Goal: Task Accomplishment & Management: Manage account settings

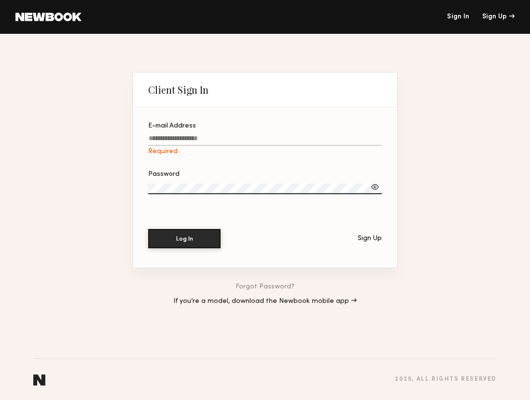
type input "**********"
click at [184, 238] on button "Log In" at bounding box center [184, 238] width 72 height 19
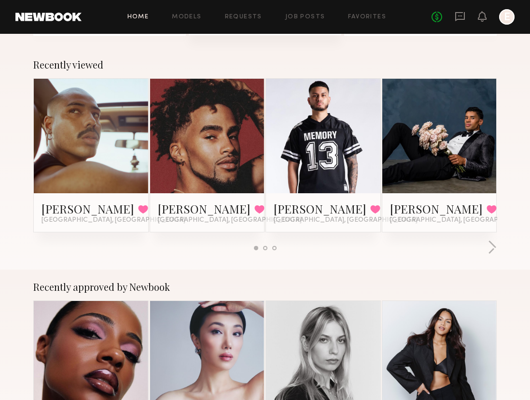
scroll to position [241, 0]
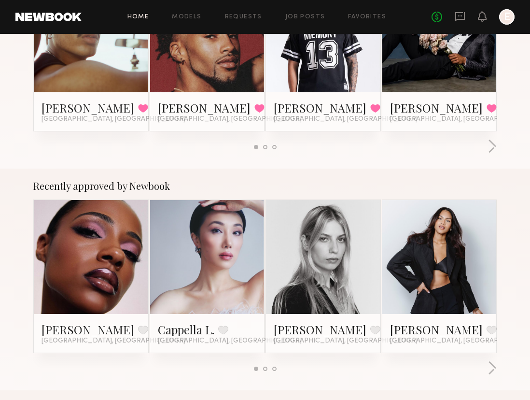
click at [90, 288] on link at bounding box center [91, 257] width 53 height 114
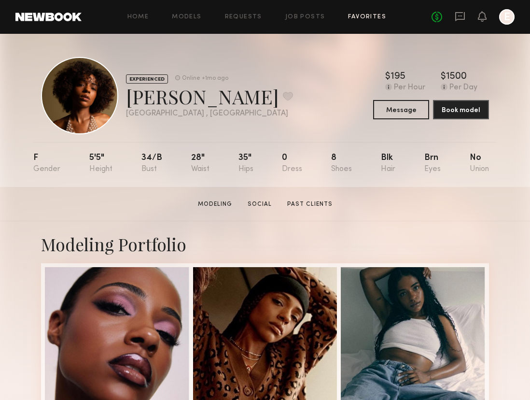
click at [370, 17] on link "Favorites" at bounding box center [367, 17] width 38 height 6
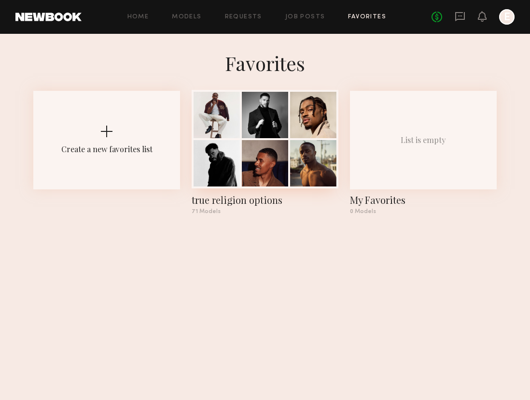
click at [224, 202] on div "true religion options" at bounding box center [265, 200] width 147 height 14
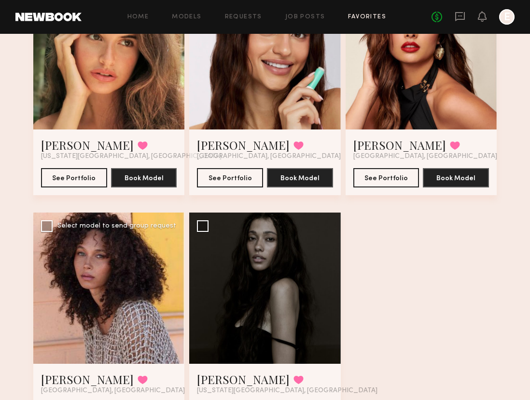
scroll to position [5182, 0]
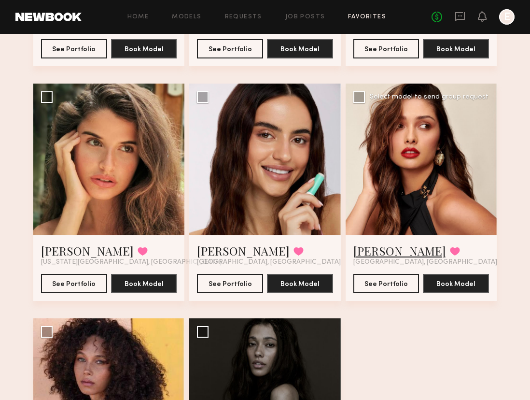
click at [365, 247] on link "Angelica J." at bounding box center [399, 250] width 93 height 15
click at [368, 252] on link "Angelica J." at bounding box center [399, 250] width 93 height 15
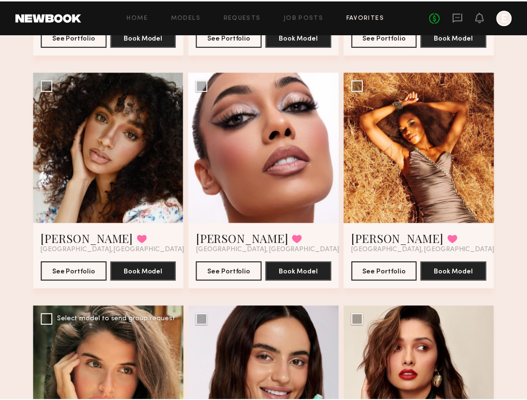
scroll to position [4920, 0]
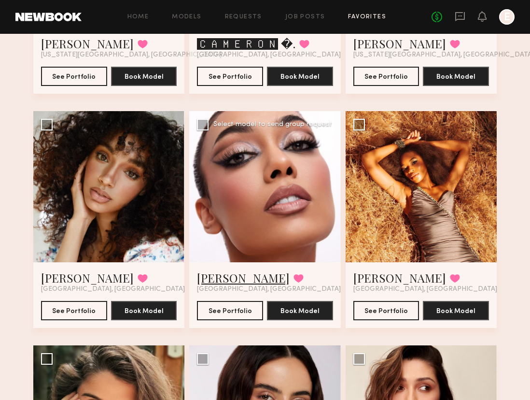
click at [229, 280] on link "Ghazal G." at bounding box center [243, 277] width 93 height 15
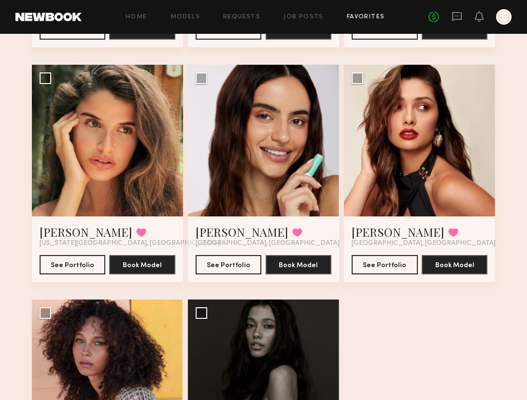
scroll to position [5189, 0]
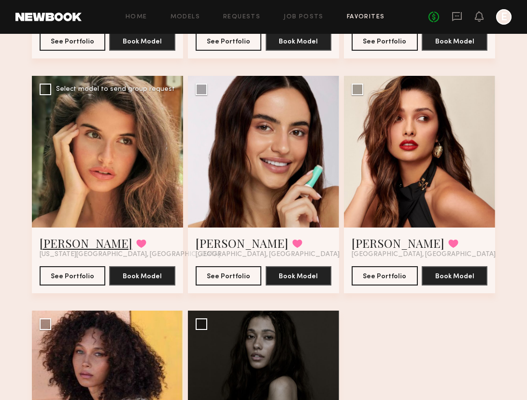
click at [89, 241] on link "Manuela G." at bounding box center [86, 242] width 93 height 15
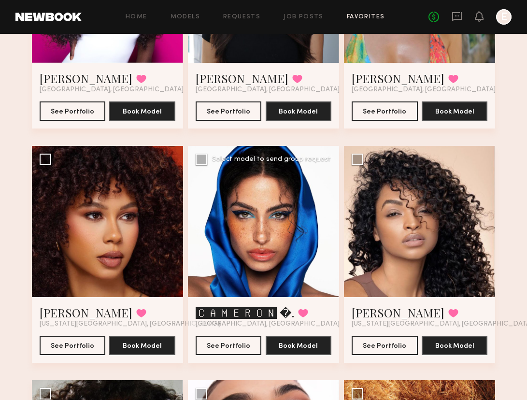
scroll to position [4652, 0]
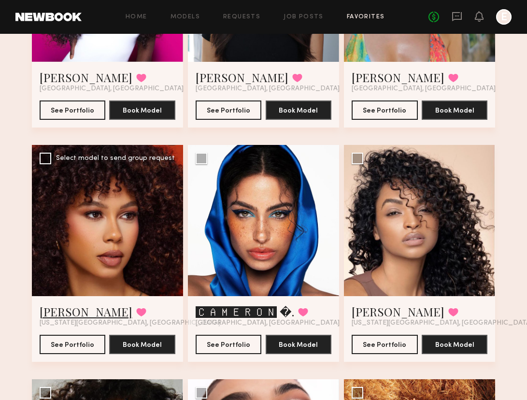
click at [57, 314] on link "Jael H." at bounding box center [86, 311] width 93 height 15
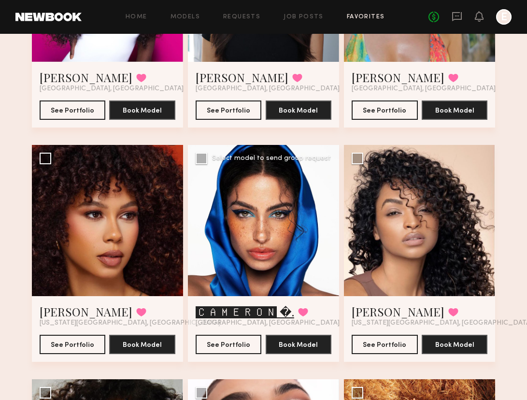
click at [268, 314] on link "🅲🅰🅼🅴🆁🅾🅽 �." at bounding box center [244, 311] width 98 height 15
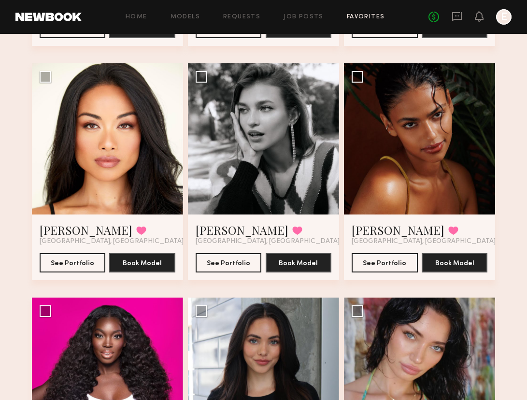
scroll to position [4263, 0]
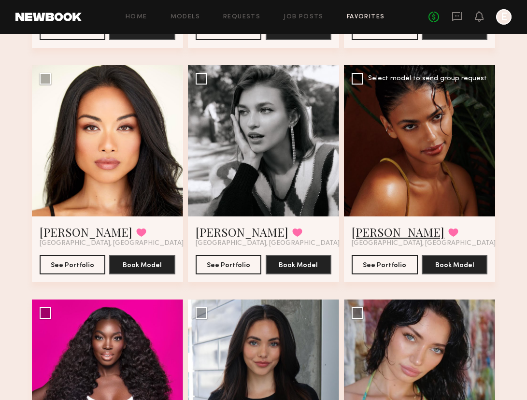
click at [373, 233] on link "Sabrina A." at bounding box center [397, 231] width 93 height 15
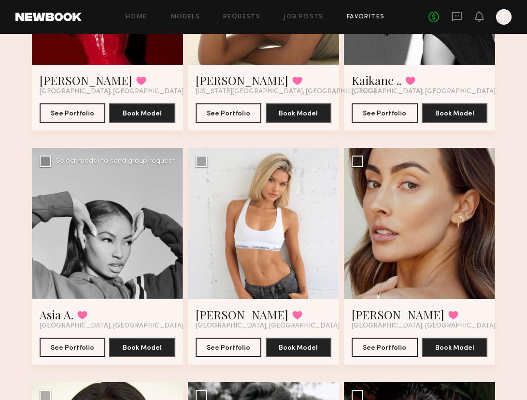
scroll to position [3947, 0]
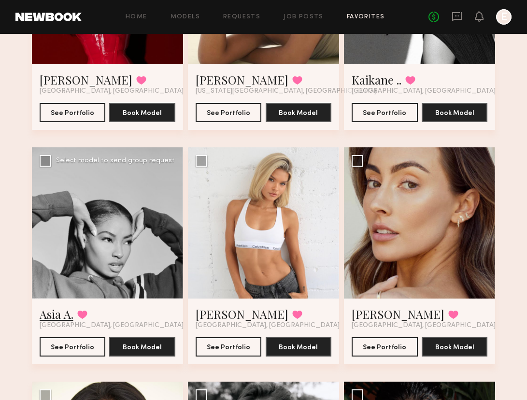
click at [69, 316] on link "Asia A." at bounding box center [57, 313] width 34 height 15
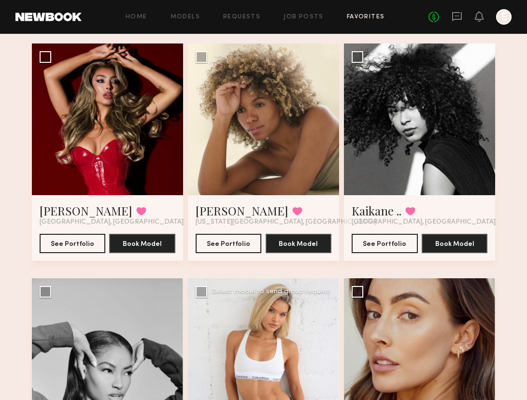
scroll to position [3818, 0]
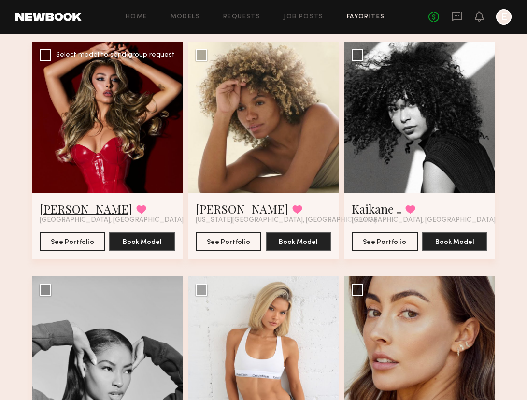
click at [78, 208] on link "Alexia Rae C." at bounding box center [86, 208] width 93 height 15
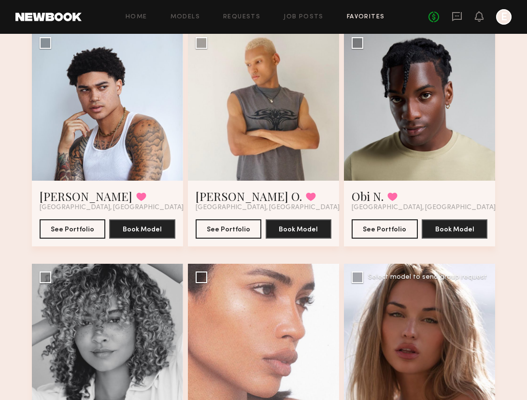
scroll to position [3194, 0]
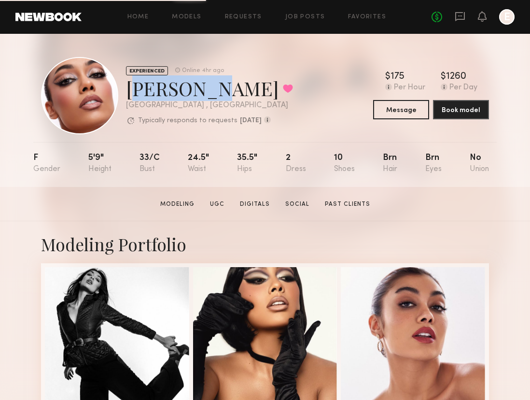
drag, startPoint x: 131, startPoint y: 87, endPoint x: 200, endPoint y: 88, distance: 69.0
click at [200, 88] on div "Ghazal G. Favorited" at bounding box center [209, 88] width 167 height 26
copy div "Ghazal G"
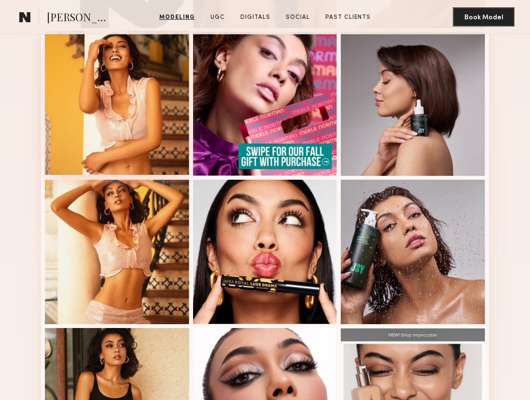
scroll to position [445, 0]
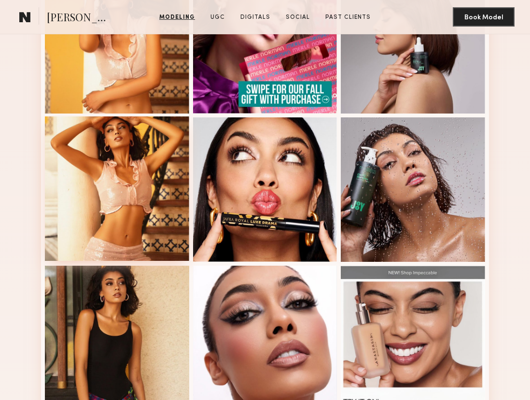
click at [127, 200] on div at bounding box center [117, 188] width 144 height 144
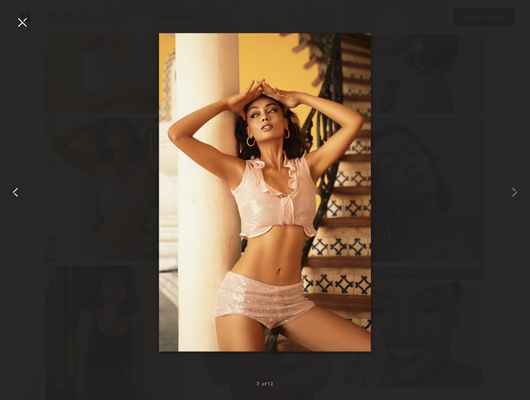
click at [18, 197] on common-icon at bounding box center [15, 191] width 15 height 15
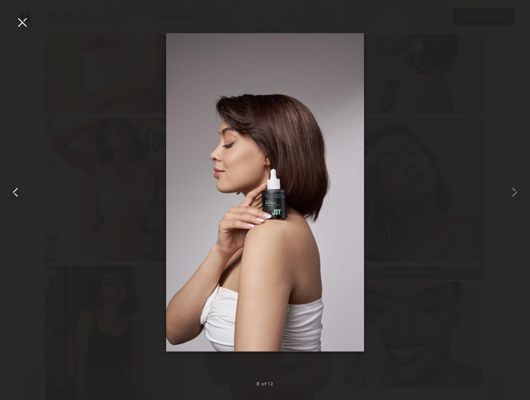
click at [18, 197] on common-icon at bounding box center [15, 191] width 15 height 15
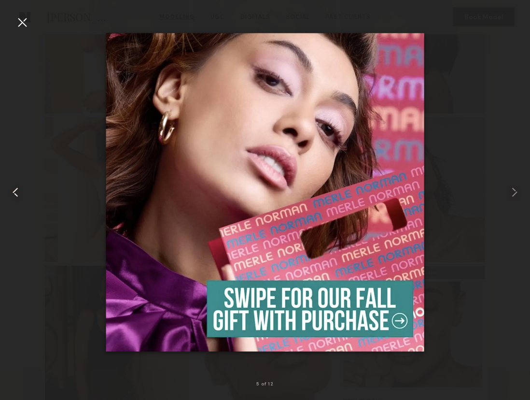
click at [18, 197] on common-icon at bounding box center [15, 191] width 15 height 15
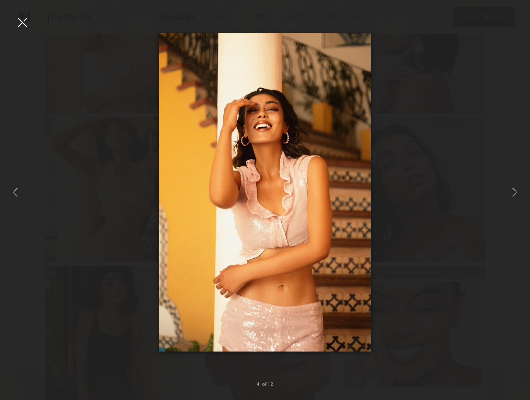
click at [50, 150] on div at bounding box center [265, 191] width 530 height 353
click at [20, 12] on nb-gallery-light "4 of 12" at bounding box center [265, 200] width 530 height 400
click at [20, 16] on div at bounding box center [21, 21] width 15 height 15
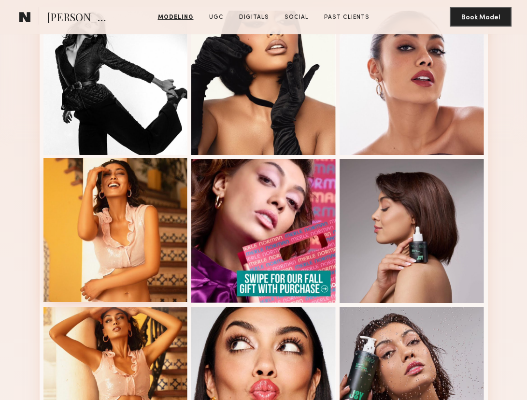
scroll to position [265, 0]
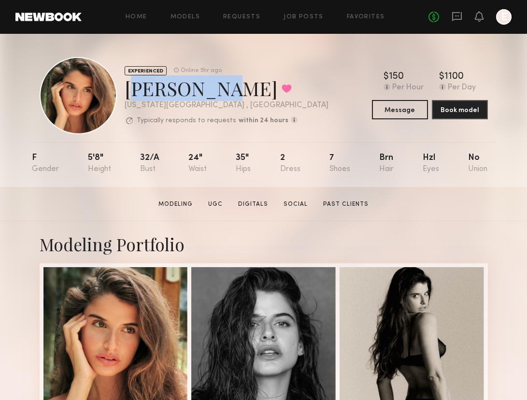
drag, startPoint x: 127, startPoint y: 83, endPoint x: 219, endPoint y: 84, distance: 91.2
click at [219, 84] on div "[PERSON_NAME] Favorited" at bounding box center [227, 88] width 204 height 26
copy div "[PERSON_NAME]"
